Goal: Browse casually: Explore the website without a specific task or goal

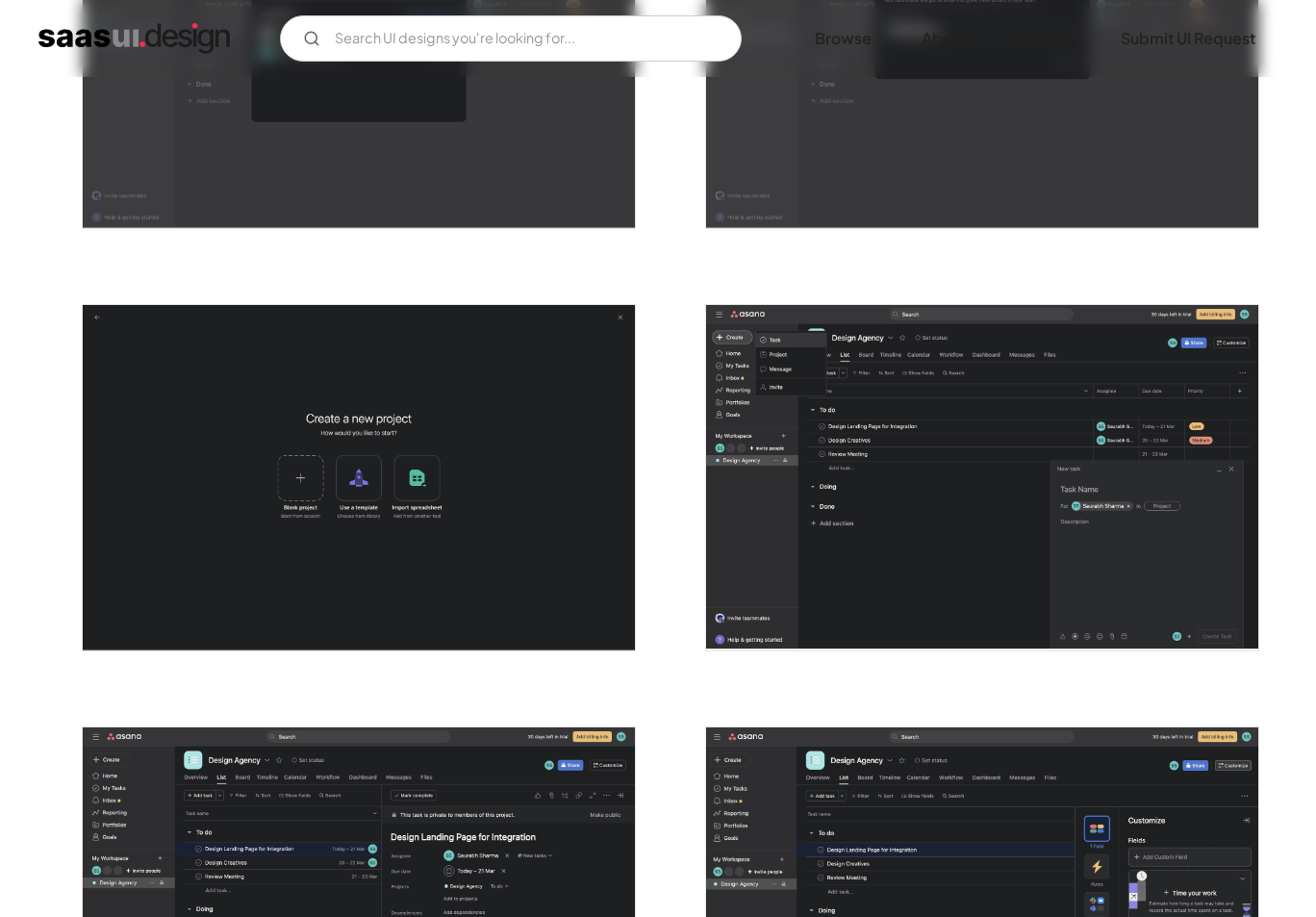
scroll to position [3547, 0]
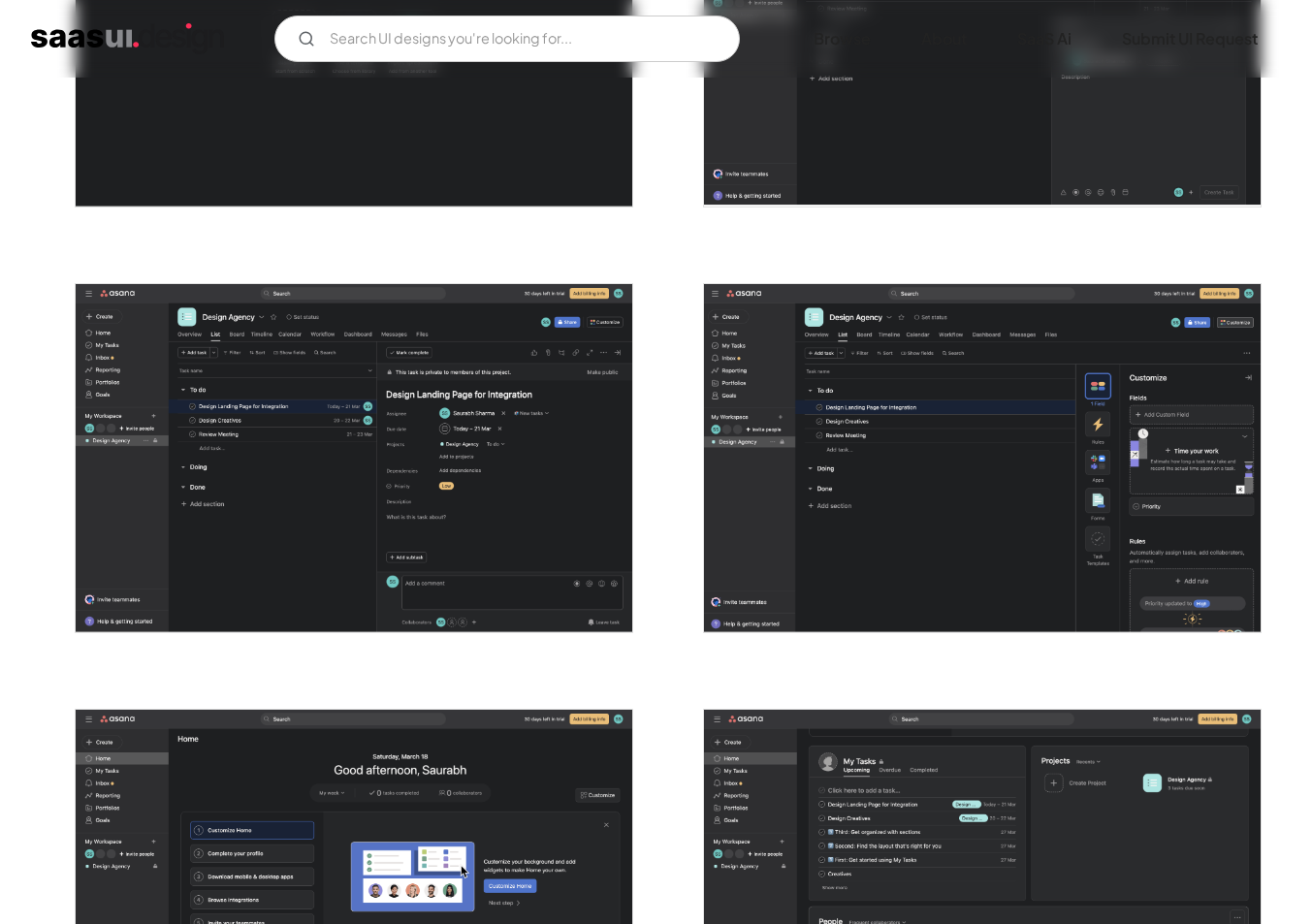
click at [303, 438] on img "open lightbox" at bounding box center [354, 458] width 557 height 348
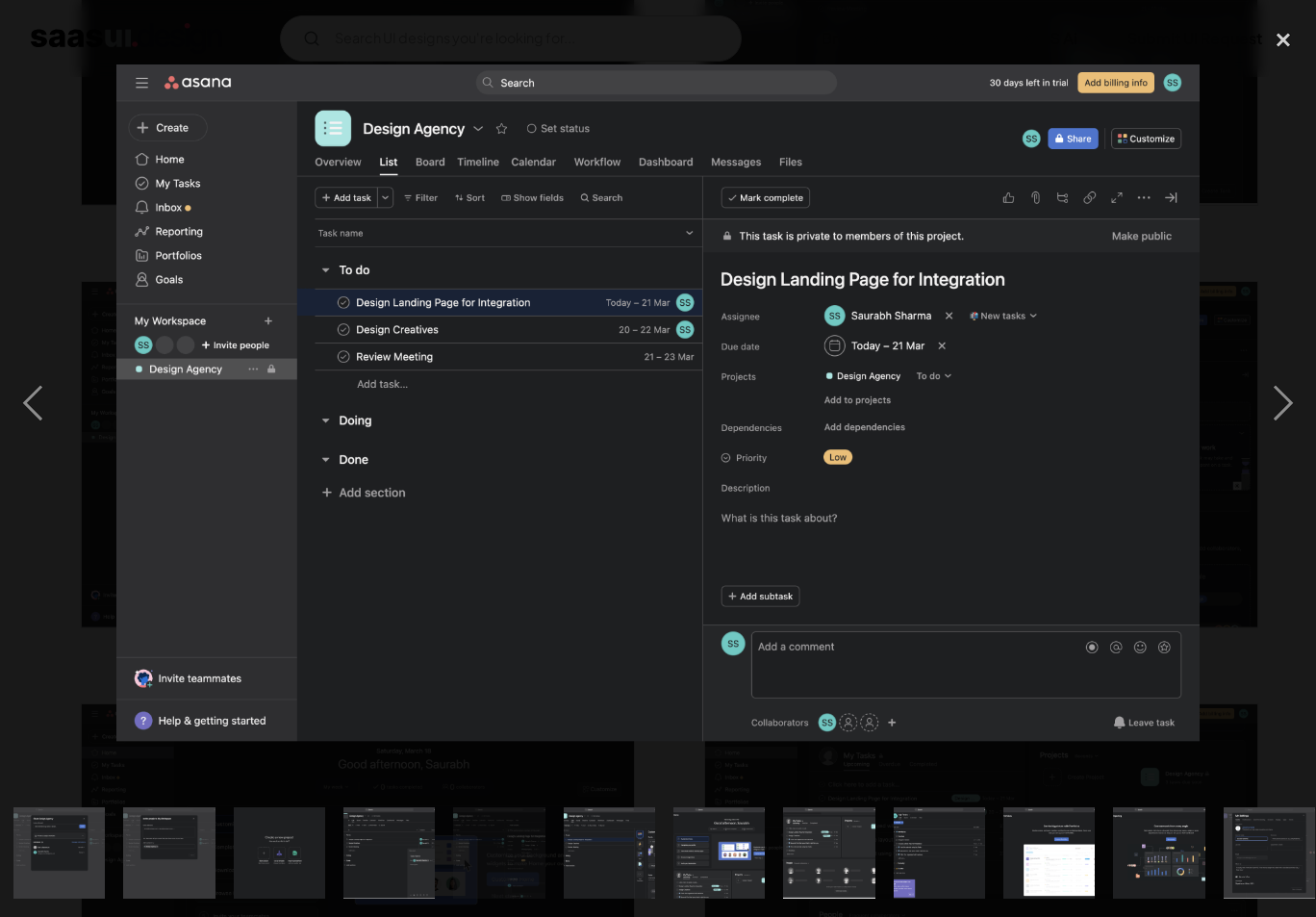
scroll to position [0, 1342]
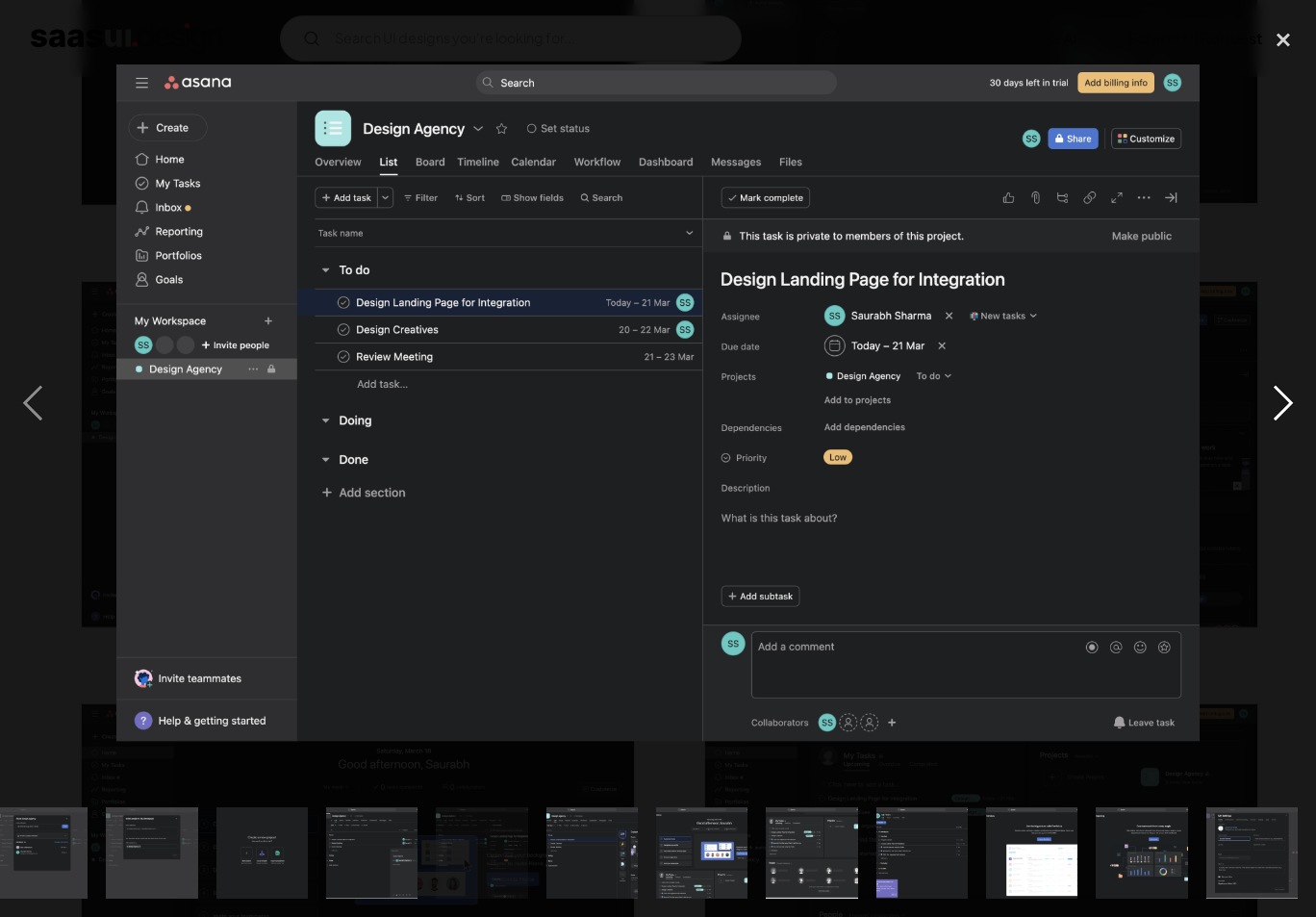
click at [1285, 406] on div "next image" at bounding box center [1283, 403] width 66 height 770
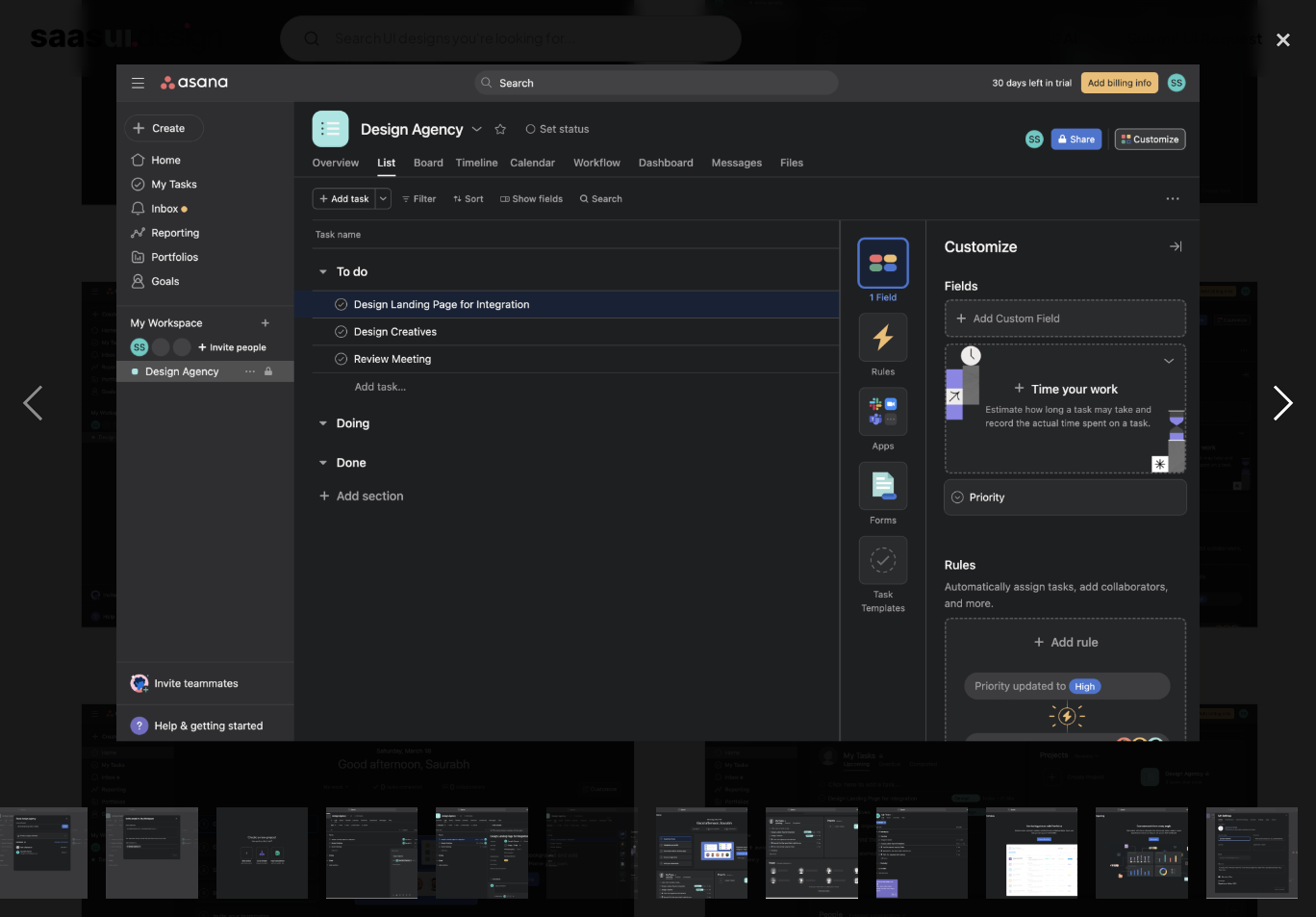
click at [1281, 408] on div "next image" at bounding box center [1283, 403] width 66 height 770
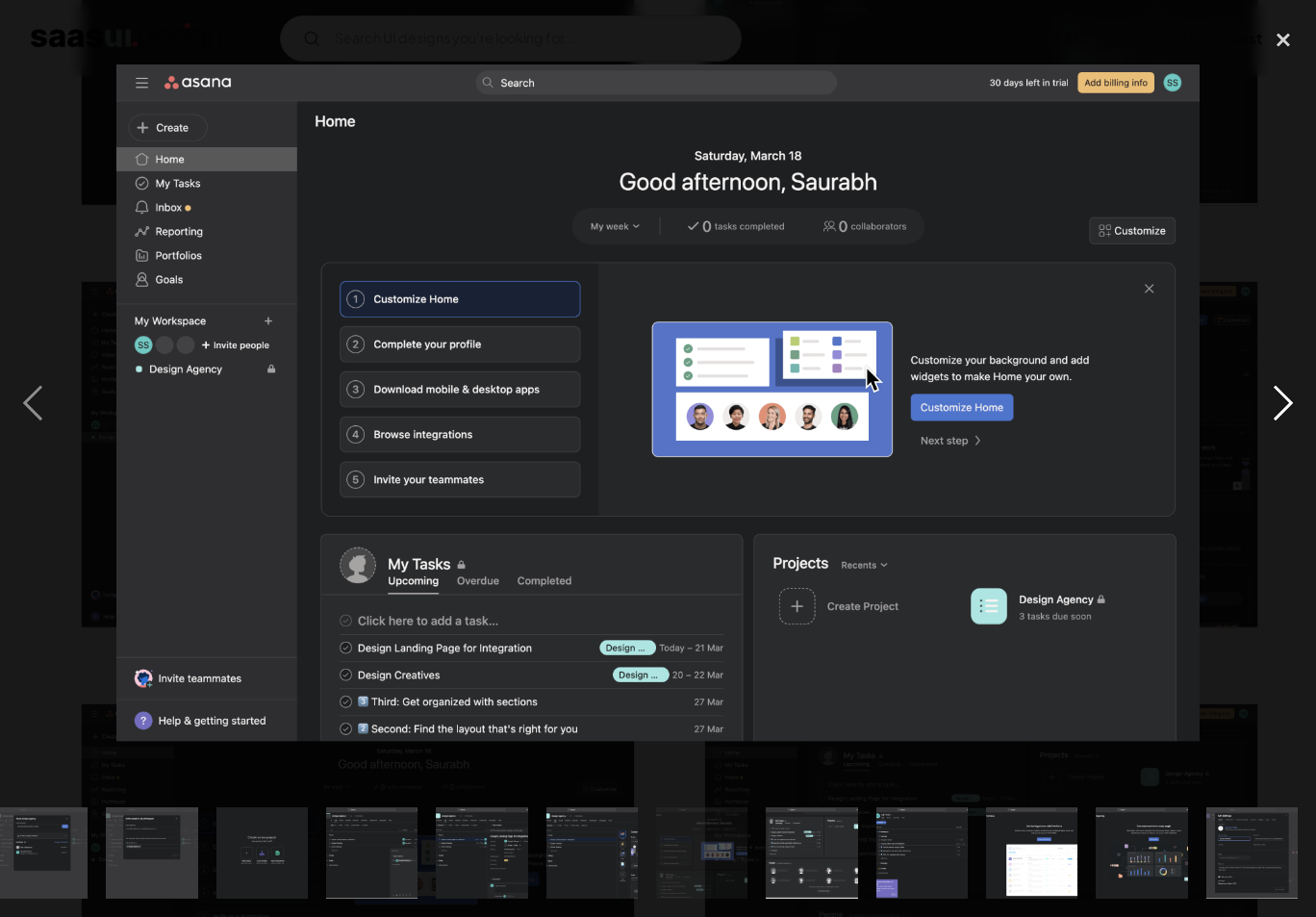
click at [1281, 407] on div "next image" at bounding box center [1283, 403] width 66 height 770
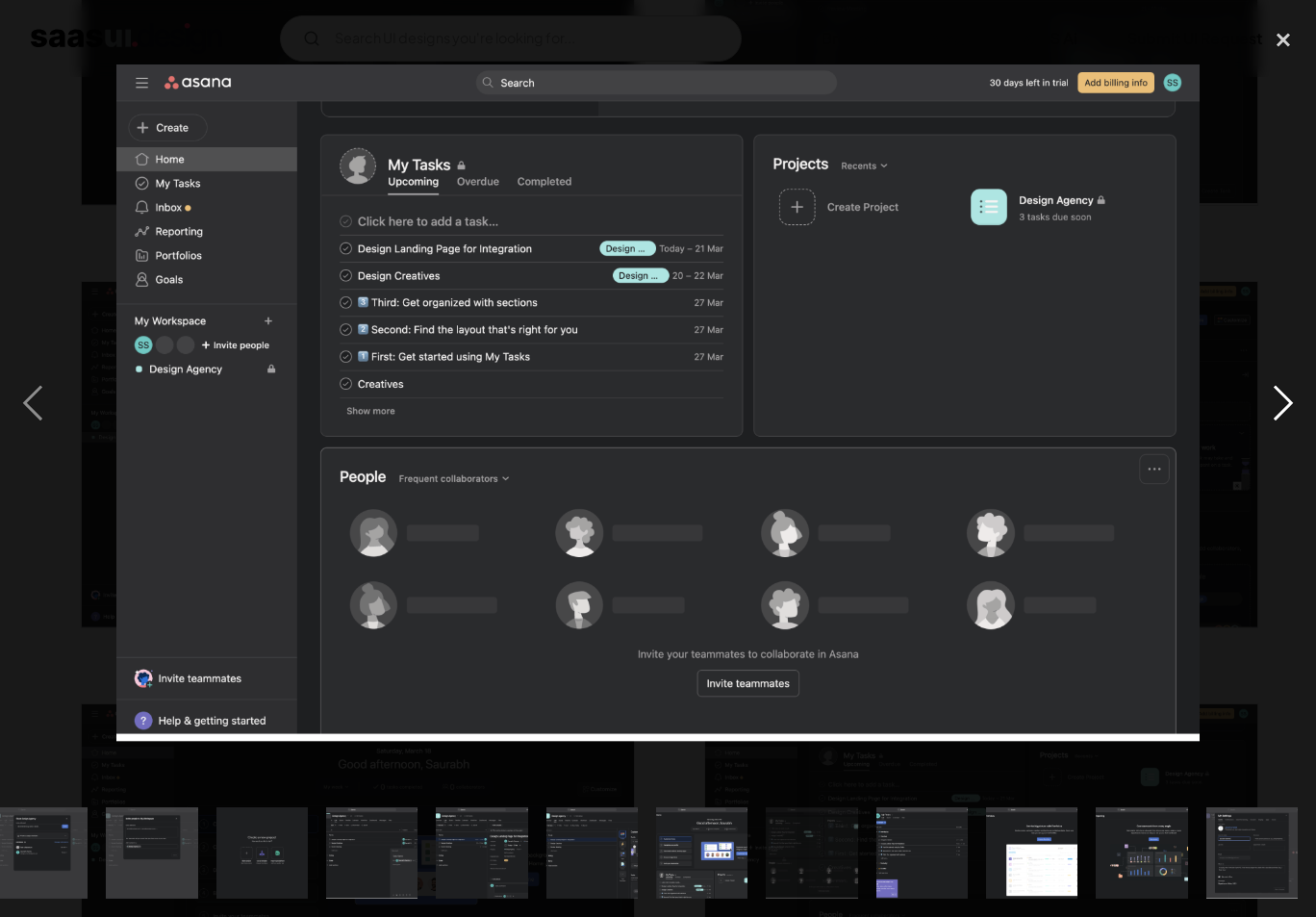
click at [1281, 407] on div "next image" at bounding box center [1283, 403] width 66 height 770
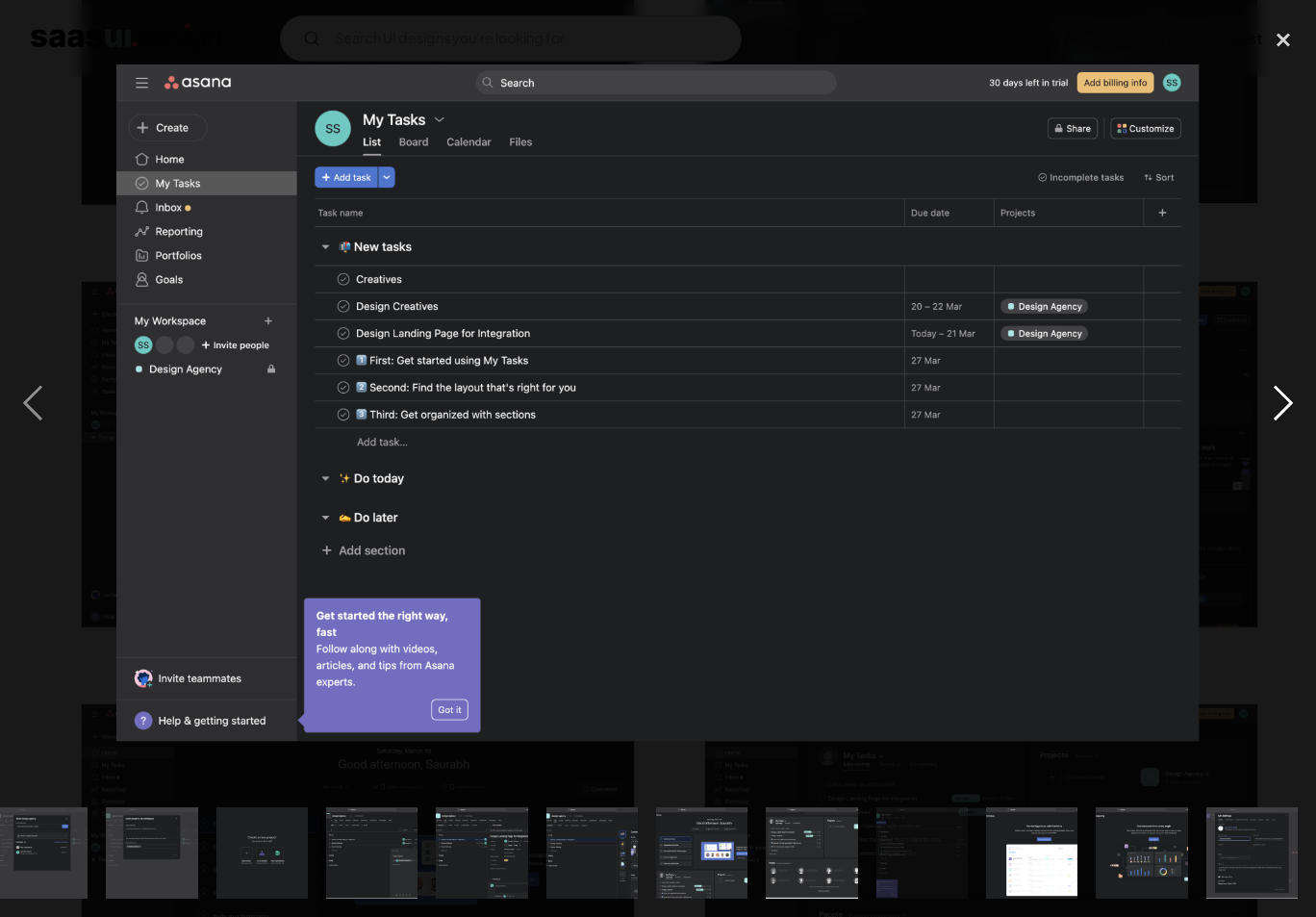
click at [1281, 407] on div "next image" at bounding box center [1283, 403] width 66 height 770
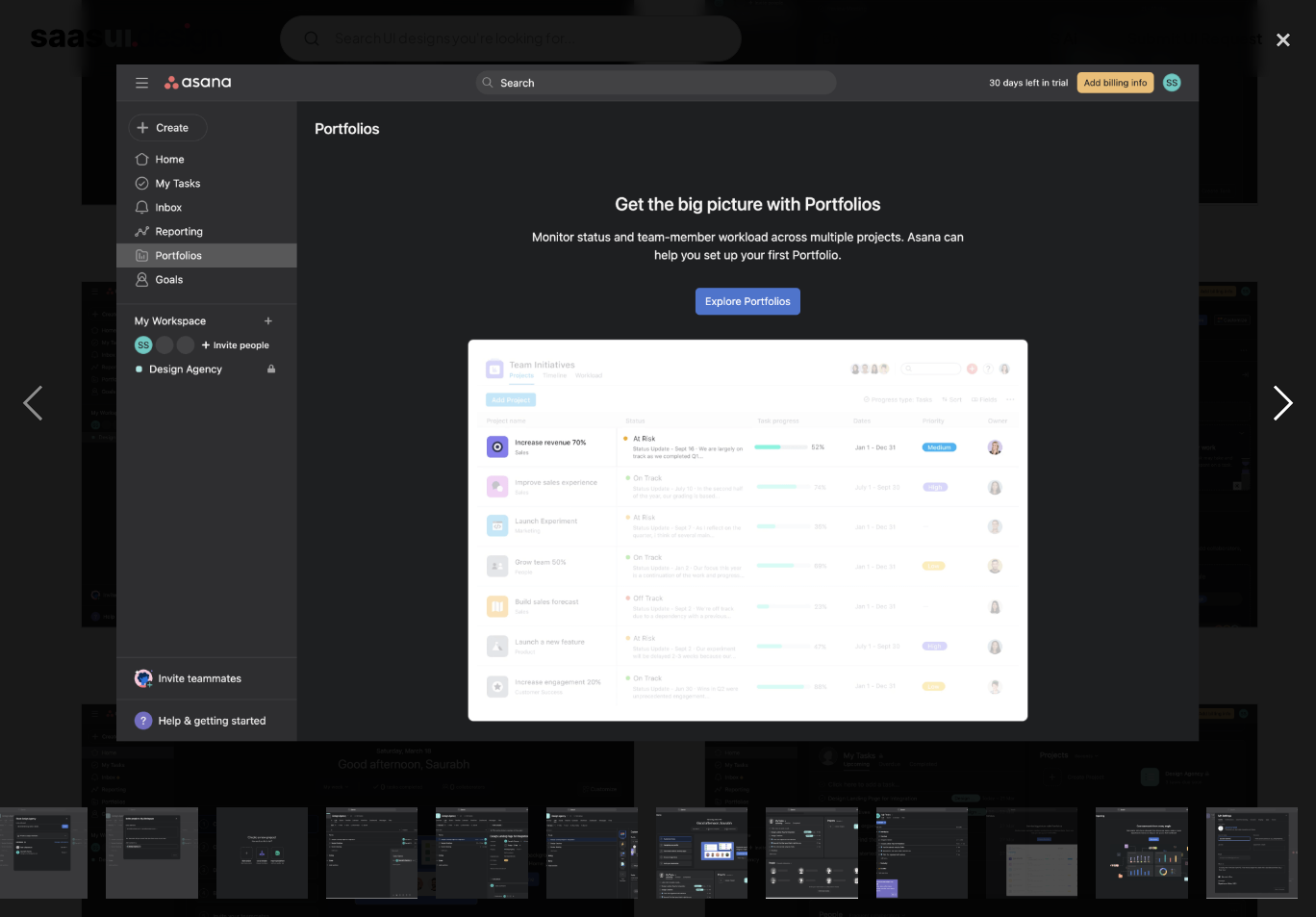
click at [1281, 407] on div "next image" at bounding box center [1283, 403] width 66 height 770
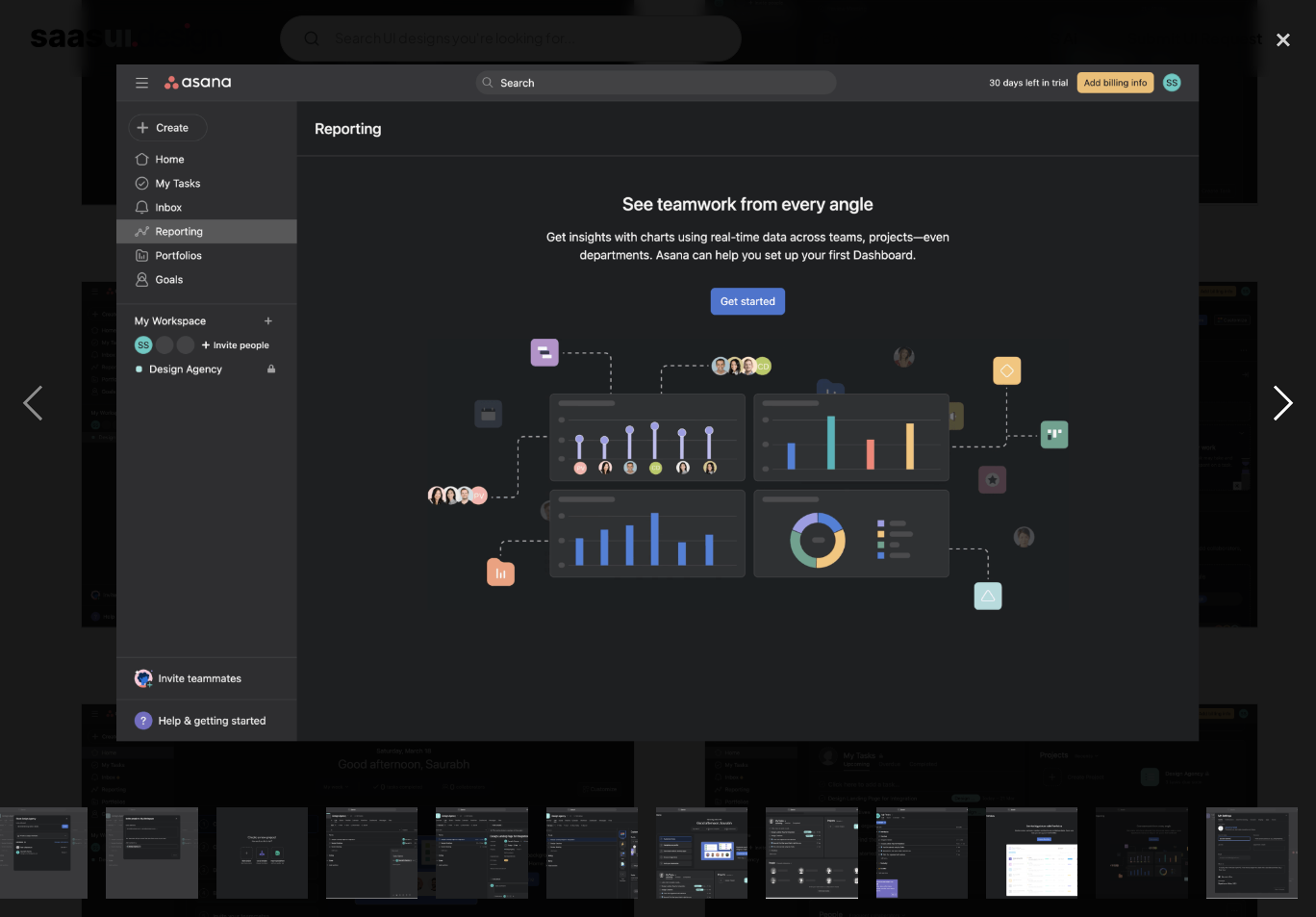
click at [1281, 407] on div "next image" at bounding box center [1283, 403] width 66 height 770
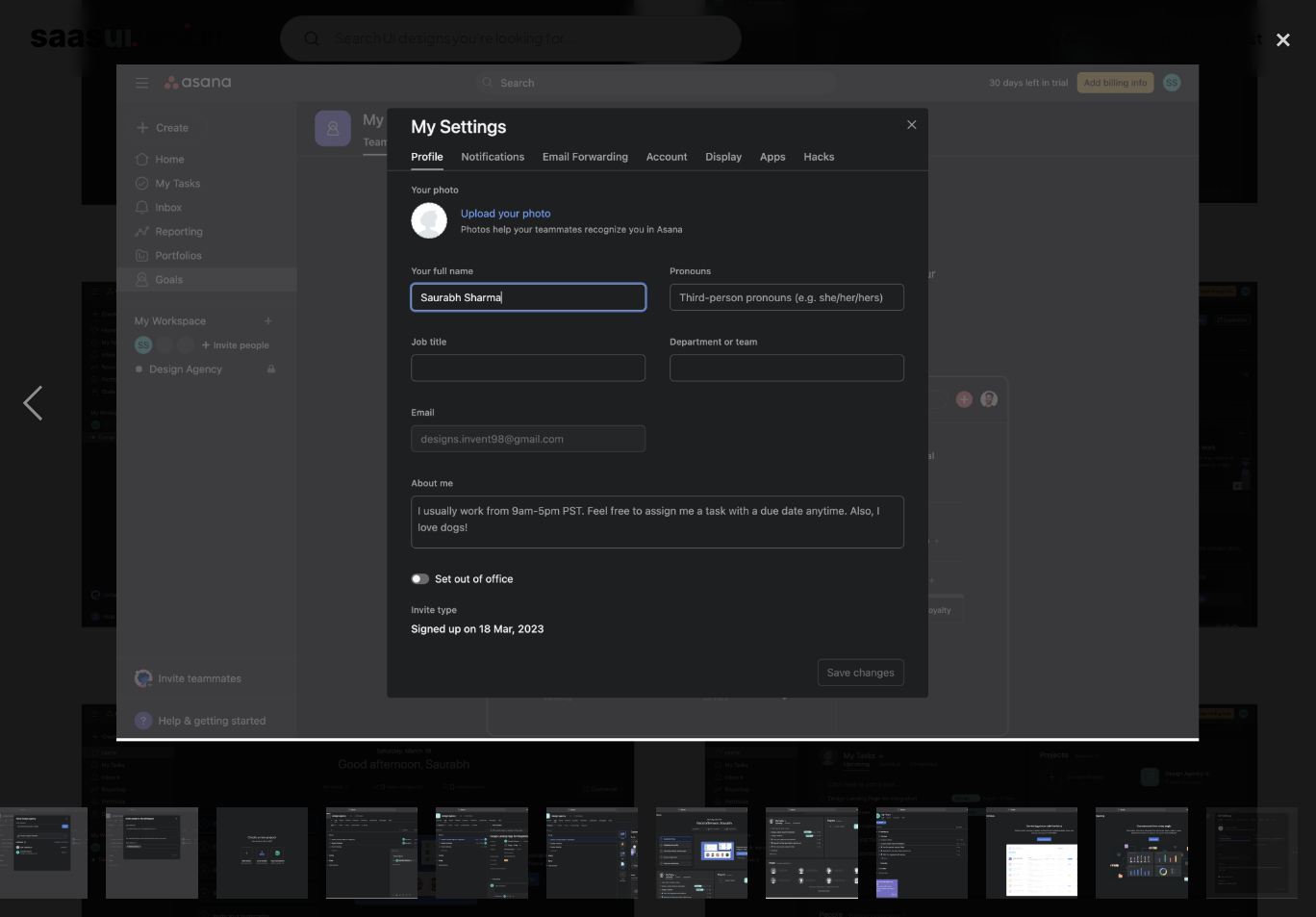
click at [1281, 407] on div "next image" at bounding box center [1283, 403] width 66 height 770
click at [38, 198] on div "previous image" at bounding box center [33, 403] width 66 height 770
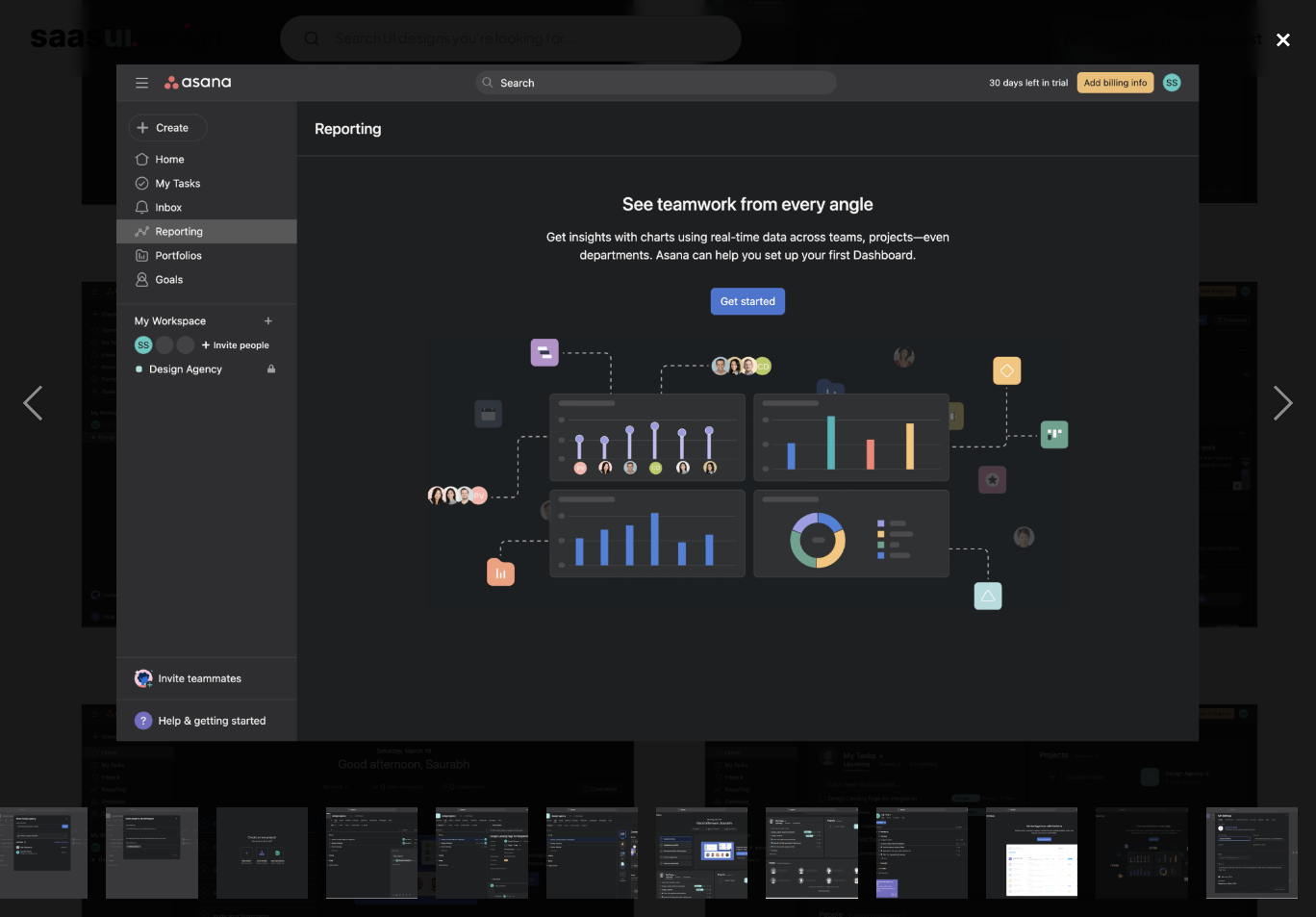
click at [1294, 42] on div "close lightbox" at bounding box center [1283, 40] width 66 height 42
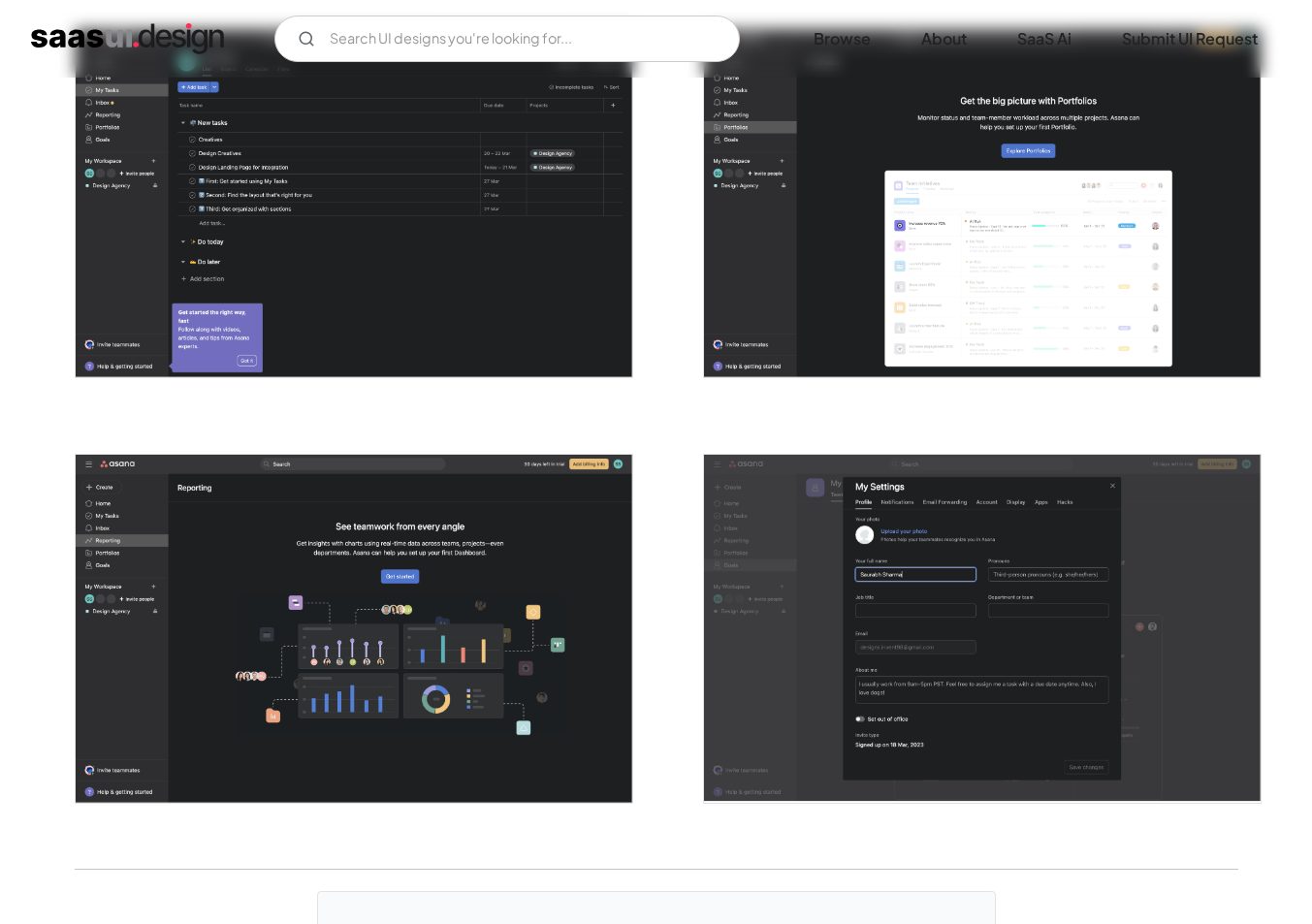
scroll to position [4678, 0]
